Goal: Check status: Check status

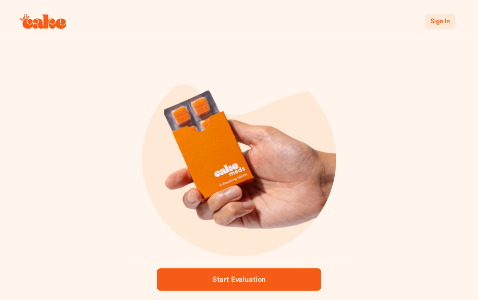
click at [438, 22] on span "Sign In" at bounding box center [440, 21] width 20 height 7
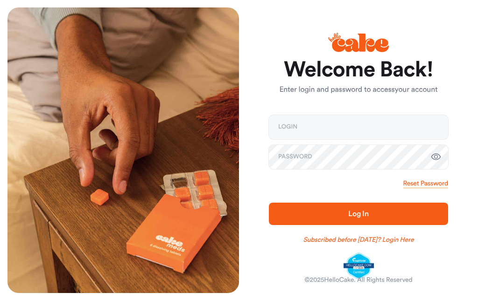
click at [386, 123] on input "email" at bounding box center [358, 127] width 179 height 24
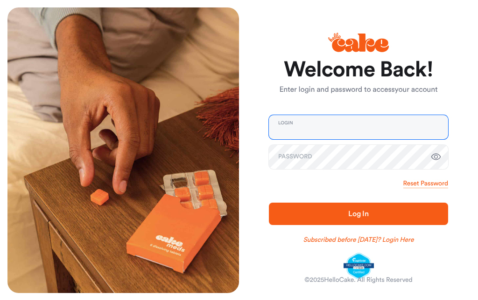
type input "**********"
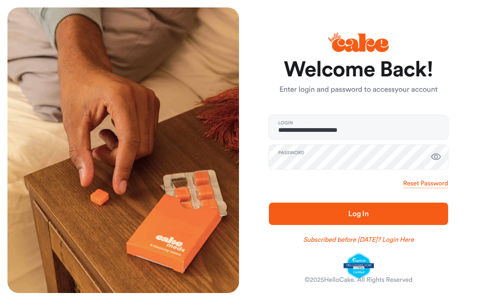
click at [382, 219] on span "Log In" at bounding box center [358, 214] width 149 height 11
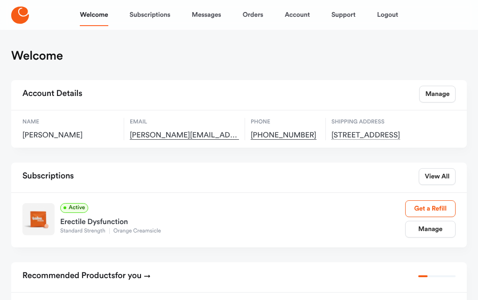
click at [256, 16] on link "Orders" at bounding box center [253, 15] width 21 height 22
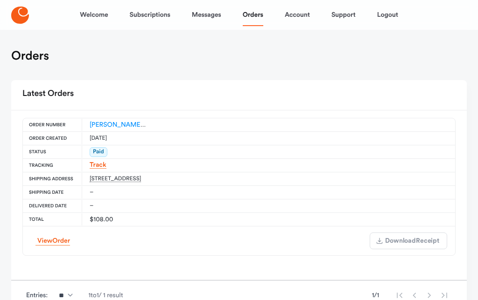
click at [96, 167] on link "Track" at bounding box center [98, 165] width 17 height 7
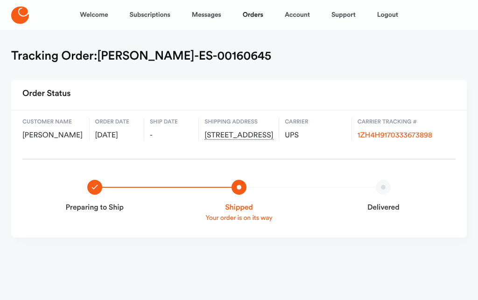
click at [423, 132] on link "1ZH4H9170333673898" at bounding box center [394, 135] width 75 height 7
click at [387, 16] on link "Logout" at bounding box center [387, 15] width 21 height 22
